Goal: Transaction & Acquisition: Register for event/course

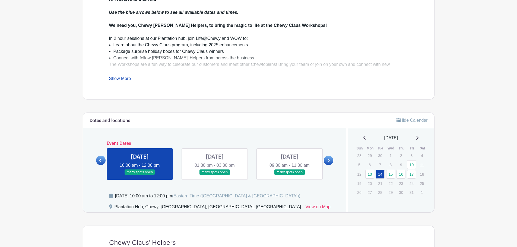
scroll to position [217, 0]
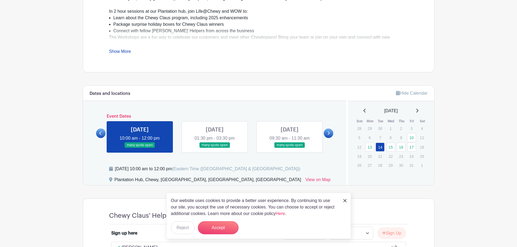
click at [289, 148] on link at bounding box center [289, 148] width 0 height 0
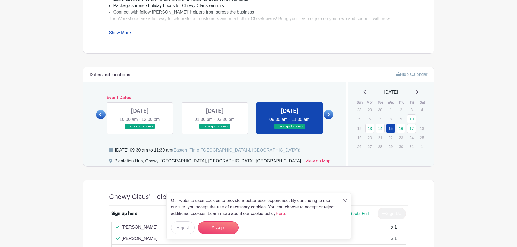
scroll to position [244, 0]
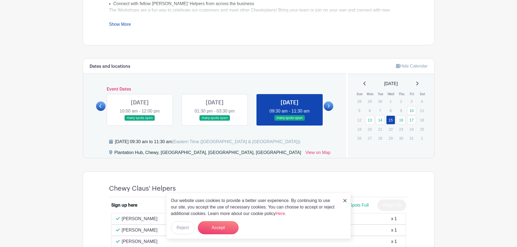
click at [328, 105] on icon at bounding box center [328, 106] width 2 height 4
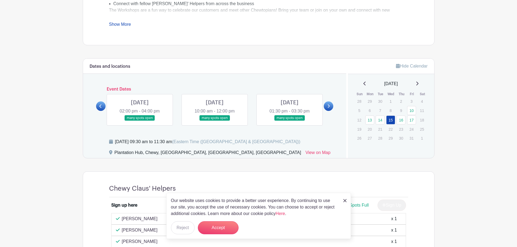
click at [140, 121] on link at bounding box center [140, 121] width 0 height 0
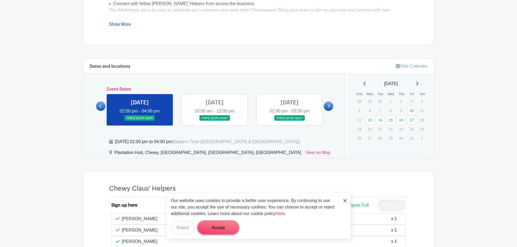
click at [224, 230] on button "Accept" at bounding box center [218, 227] width 41 height 13
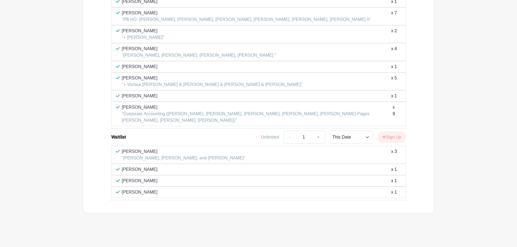
scroll to position [576, 0]
click at [388, 136] on button "Sign Up" at bounding box center [391, 136] width 28 height 11
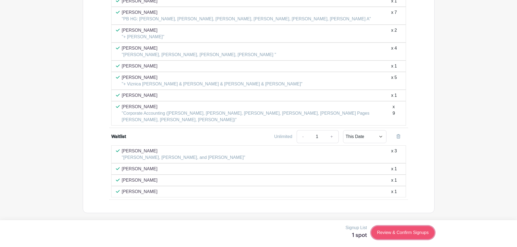
click at [391, 231] on link "Review & Confirm Signups" at bounding box center [402, 232] width 63 height 13
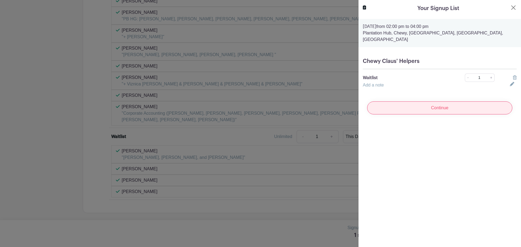
click at [415, 101] on input "Continue" at bounding box center [439, 107] width 145 height 13
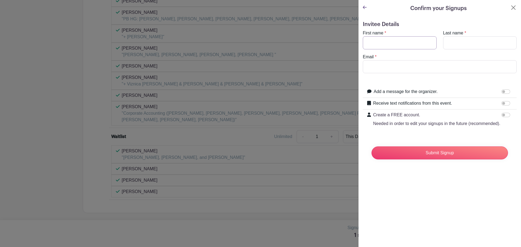
click at [382, 39] on input "First name" at bounding box center [400, 42] width 74 height 13
type input "[PERSON_NAME]"
type input "[EMAIL_ADDRESS][DOMAIN_NAME]"
click at [371, 146] on input "Submit Signup" at bounding box center [439, 152] width 136 height 13
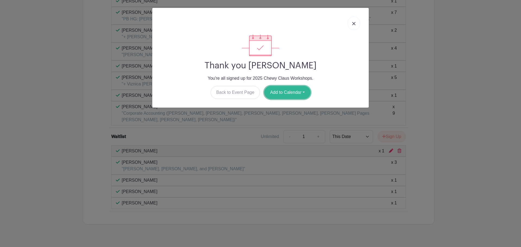
click at [281, 91] on button "Add to Calendar" at bounding box center [287, 92] width 46 height 13
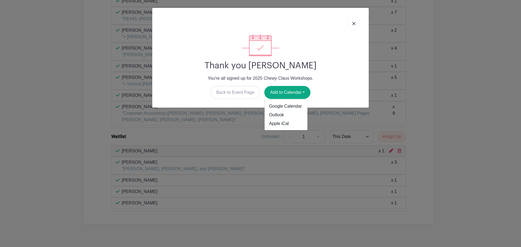
click at [356, 21] on link at bounding box center [353, 24] width 12 height 14
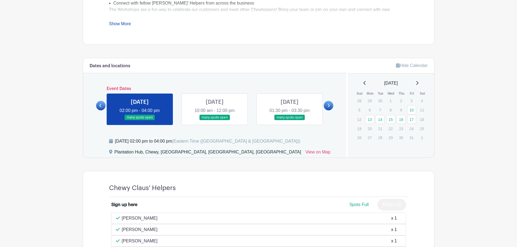
scroll to position [223, 0]
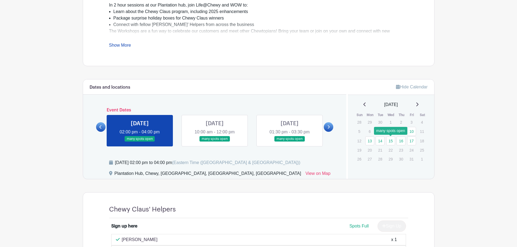
click at [393, 141] on link "15" at bounding box center [390, 140] width 9 height 9
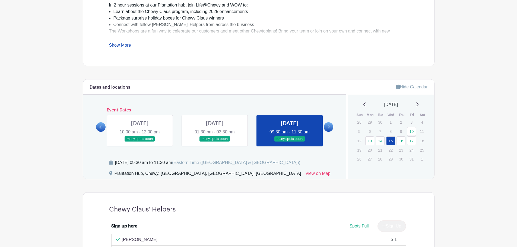
click at [101, 126] on icon at bounding box center [100, 127] width 2 height 4
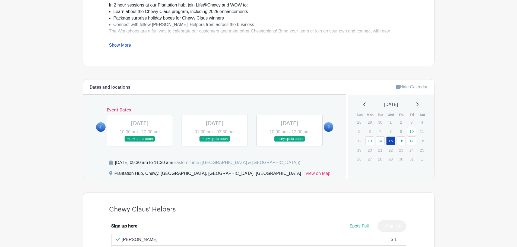
click at [327, 127] on icon at bounding box center [328, 127] width 2 height 4
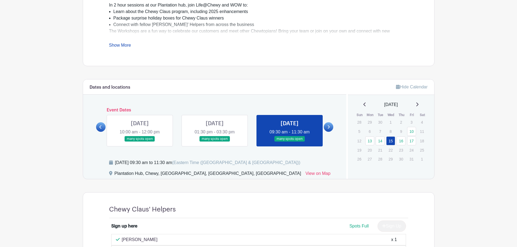
click at [289, 142] on link at bounding box center [289, 142] width 0 height 0
click at [326, 128] on link at bounding box center [328, 126] width 9 height 9
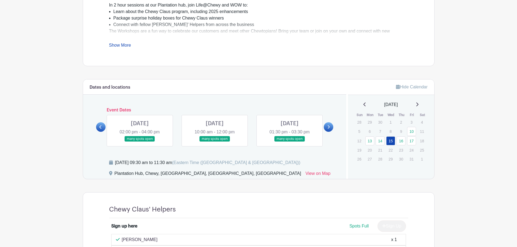
click at [215, 142] on link at bounding box center [215, 142] width 0 height 0
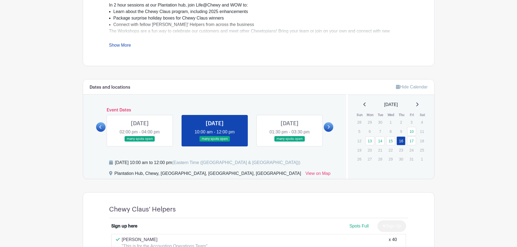
click at [289, 142] on link at bounding box center [289, 142] width 0 height 0
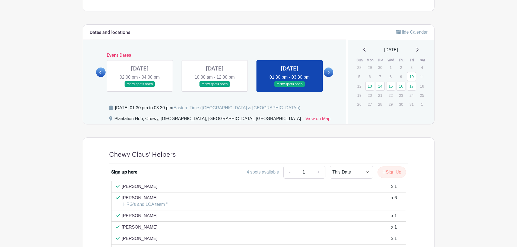
scroll to position [275, 0]
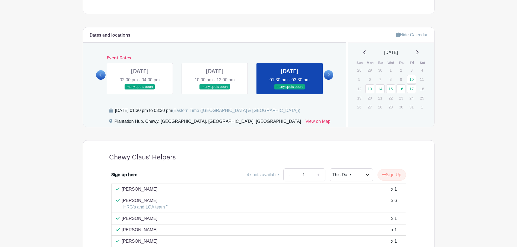
click at [330, 74] on link at bounding box center [328, 74] width 9 height 9
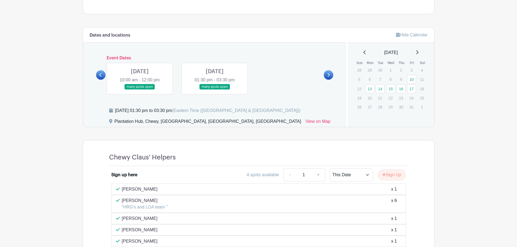
click at [101, 75] on icon at bounding box center [100, 75] width 2 height 4
